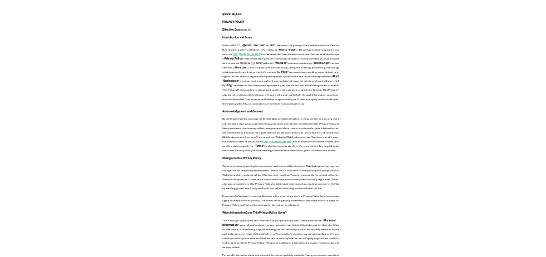
scroll to position [87, 0]
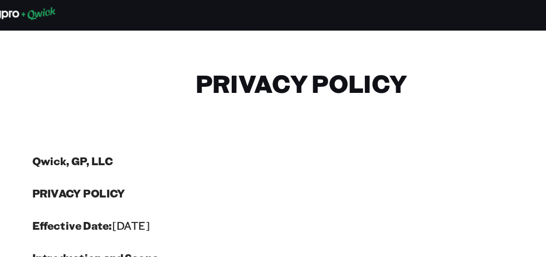
click at [302, 6] on div at bounding box center [273, 14] width 546 height 22
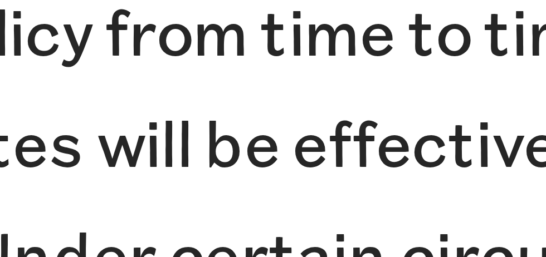
scroll to position [564, 0]
